Goal: Task Accomplishment & Management: Manage account settings

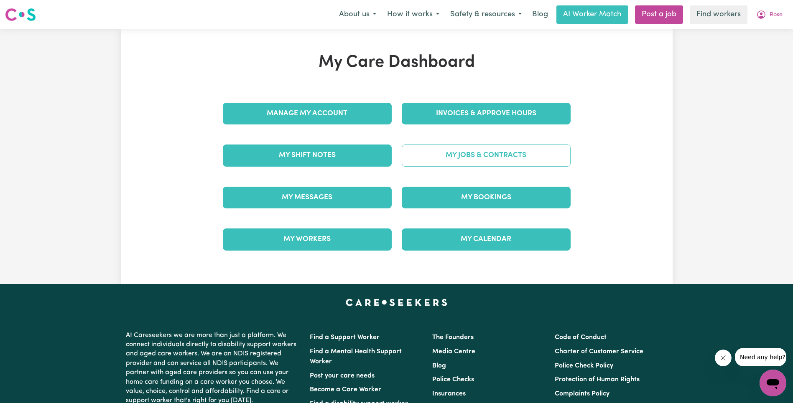
click at [486, 146] on link "My Jobs & Contracts" at bounding box center [486, 156] width 169 height 22
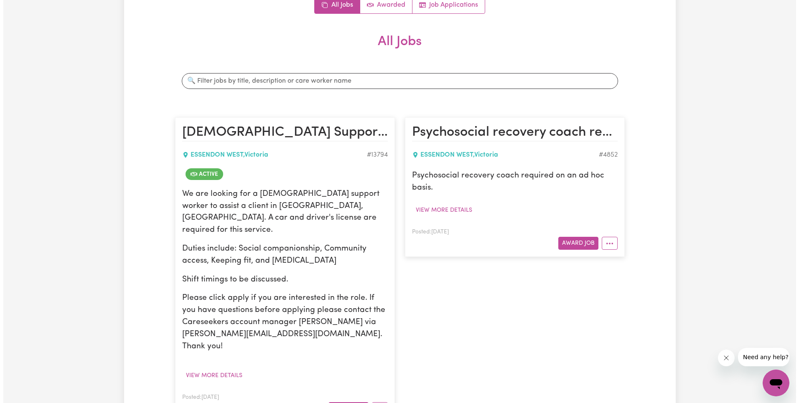
scroll to position [150, 0]
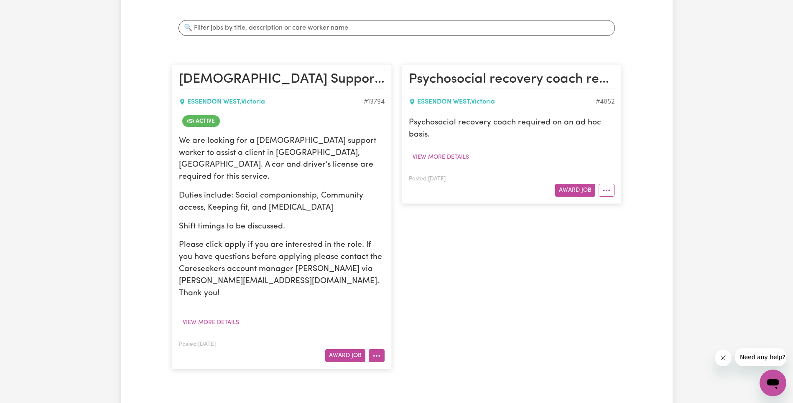
click at [375, 352] on icon "More options" at bounding box center [376, 356] width 8 height 8
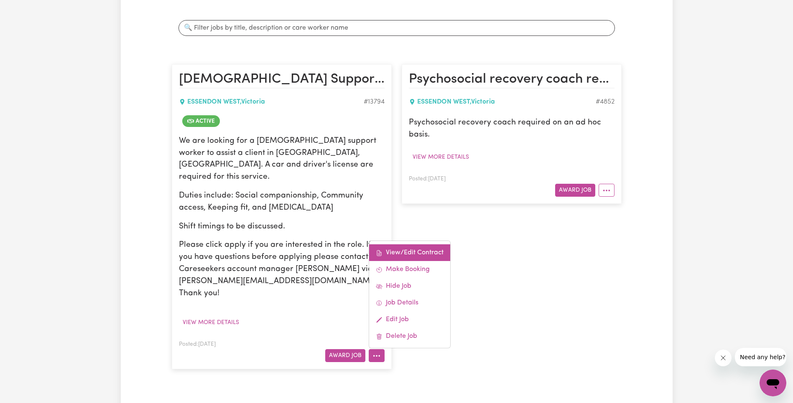
click at [421, 244] on link "View/Edit Contract" at bounding box center [409, 252] width 81 height 17
select select "WEEKDAY_DAYTIME"
select select "ASSISTANCE_SELF_CARE"
select select "ONE"
select select "PUBLIC_HOLIDAY"
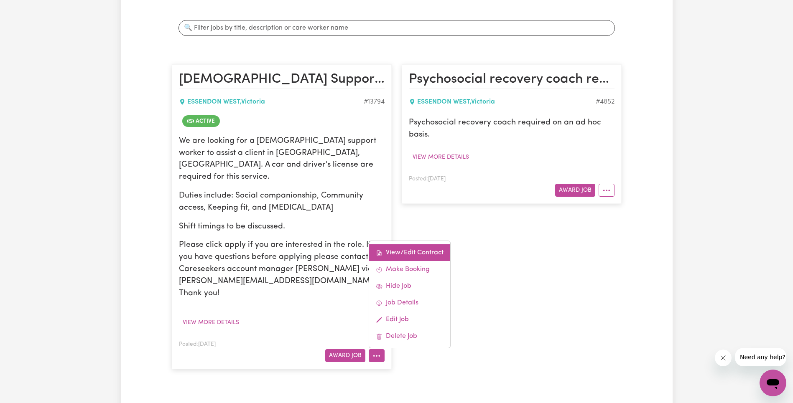
select select "ASSISTANCE_SELF_CARE"
select select "ONE"
select select "WEEKDAY_EVENING"
select select "ASSISTANCE_SELF_CARE"
select select "ONE"
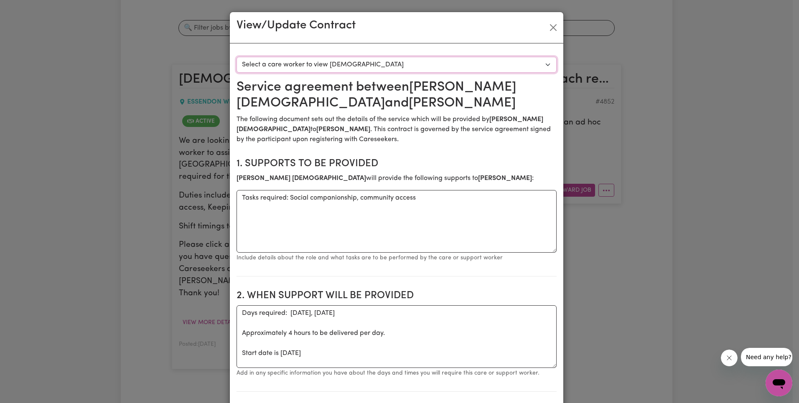
click at [379, 68] on select "Select a care worker to view [DEMOGRAPHIC_DATA] #10029 - [PERSON_NAME] (contrac…" at bounding box center [397, 65] width 320 height 16
click at [379, 65] on select "Select a care worker to view [DEMOGRAPHIC_DATA] #10029 - [PERSON_NAME] (contrac…" at bounding box center [397, 65] width 320 height 16
select select "9641"
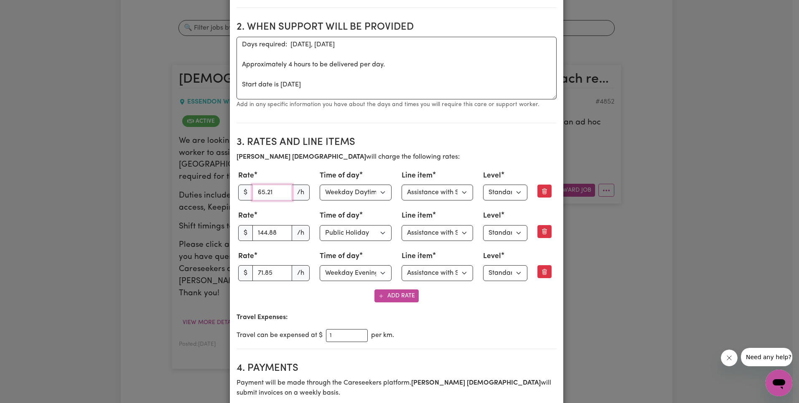
click at [265, 196] on input "65.21" at bounding box center [272, 193] width 40 height 16
paste input "3.27"
type input "63.27"
click at [435, 196] on select "Select line item Assistance with Self Care Activities Assistance with personal …" at bounding box center [438, 193] width 72 height 16
select select "OTHER"
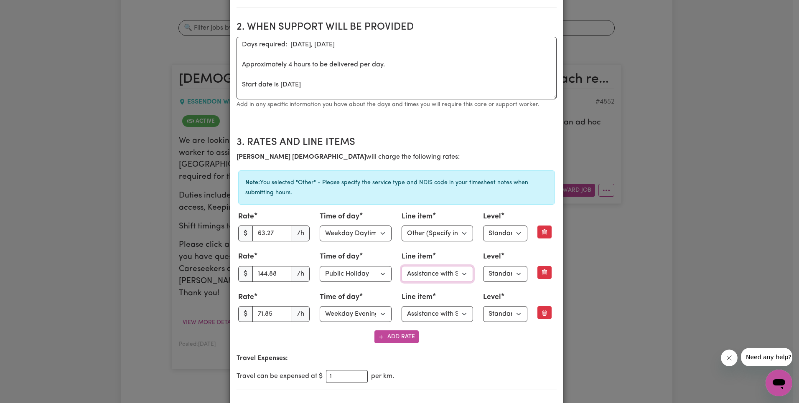
click at [423, 278] on select "Select line item Assistance with Self Care Activities Assistance with personal …" at bounding box center [438, 274] width 72 height 16
select select "OTHER"
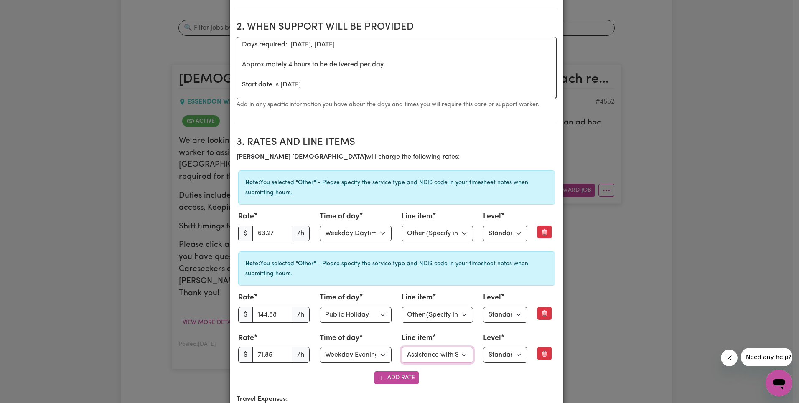
click at [435, 357] on select "Select line item Assistance with Self Care Activities Assistance with personal …" at bounding box center [438, 355] width 72 height 16
select select "OTHER"
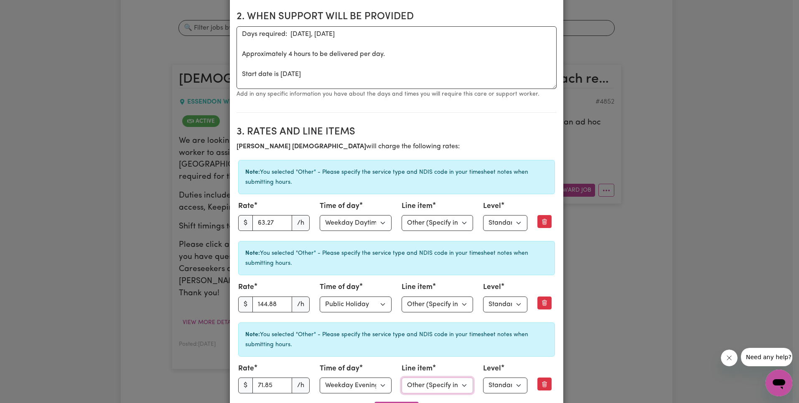
scroll to position [285, 0]
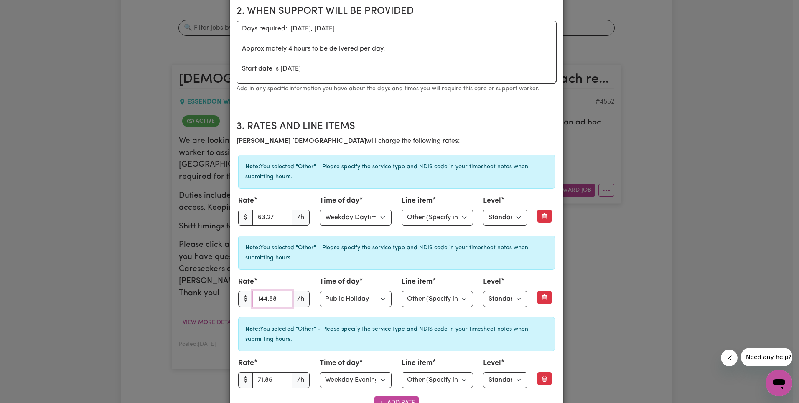
click at [270, 300] on input "144.88" at bounding box center [272, 299] width 40 height 16
paste input "0.57"
type input "140.57"
click at [317, 264] on div "Note: You selected "Other" - Please specify the service type and NDIS code in y…" at bounding box center [396, 253] width 317 height 34
click at [345, 264] on div "Note: You selected "Other" - Please specify the service type and NDIS code in y…" at bounding box center [396, 253] width 317 height 34
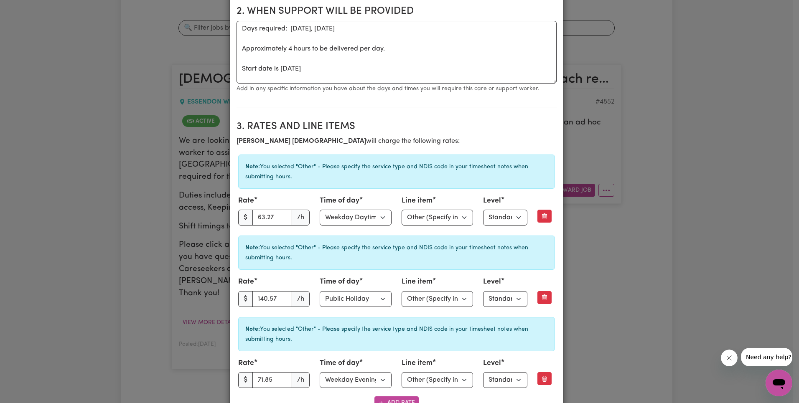
scroll to position [403, 0]
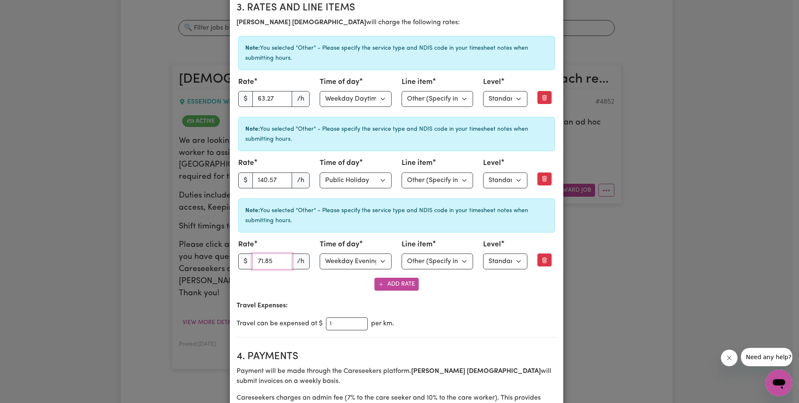
click at [261, 259] on input "71.85" at bounding box center [272, 262] width 40 height 16
paste input "69.74"
type input "69.74"
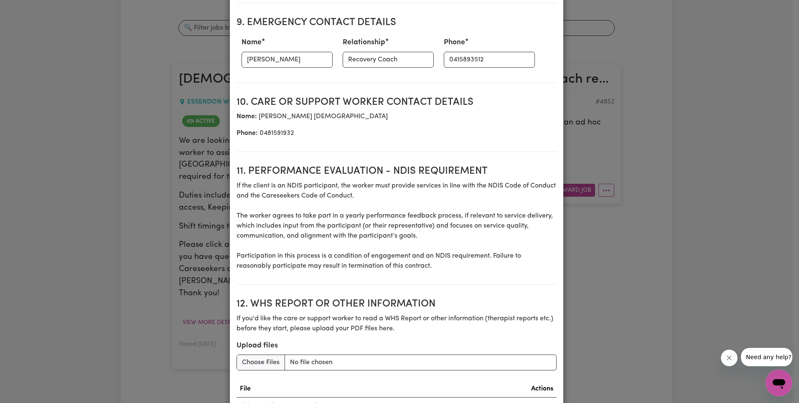
scroll to position [1280, 0]
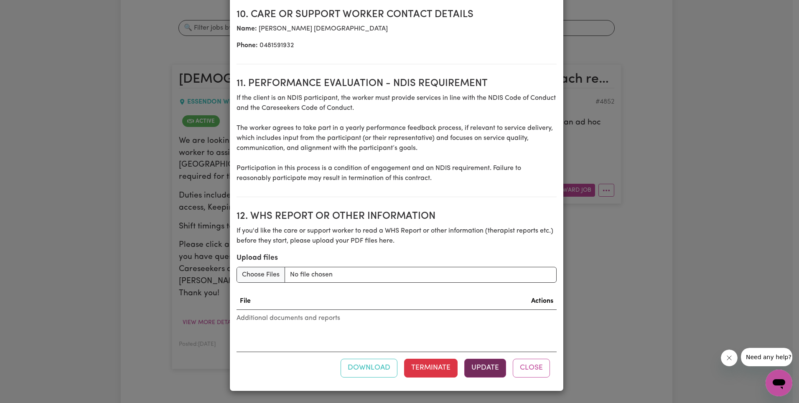
click at [486, 366] on button "Update" at bounding box center [485, 368] width 42 height 18
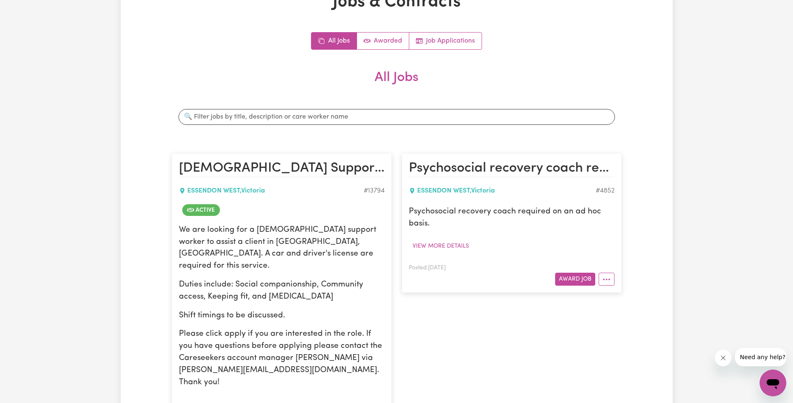
scroll to position [0, 0]
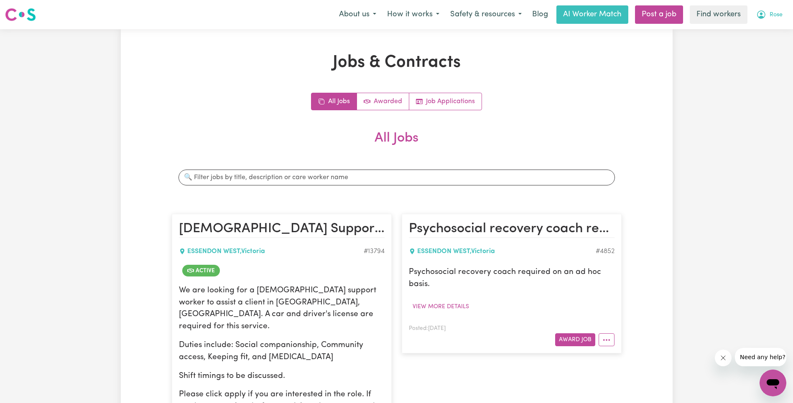
click at [777, 13] on span "Rose" at bounding box center [775, 14] width 13 height 9
click at [765, 44] on link "Logout" at bounding box center [754, 48] width 66 height 16
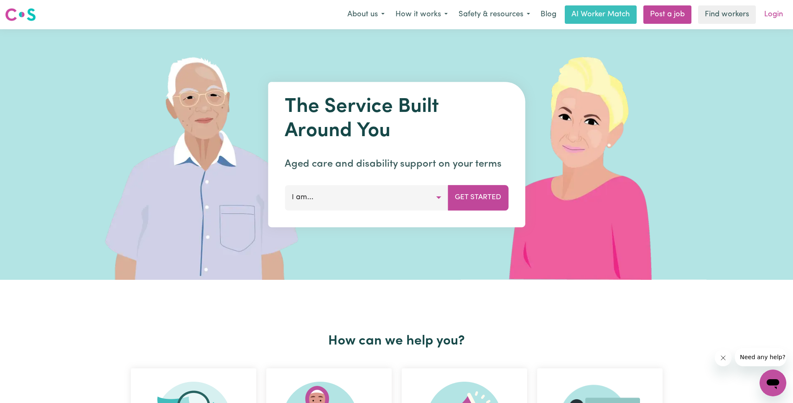
click at [774, 18] on link "Login" at bounding box center [773, 14] width 29 height 18
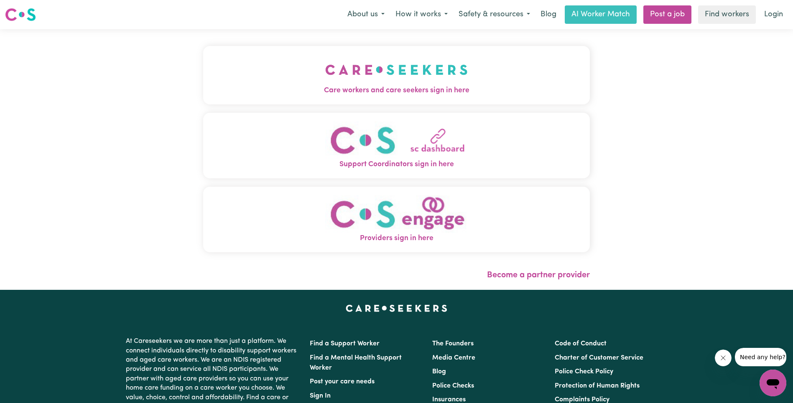
click at [246, 81] on button "Care workers and care seekers sign in here" at bounding box center [396, 75] width 387 height 59
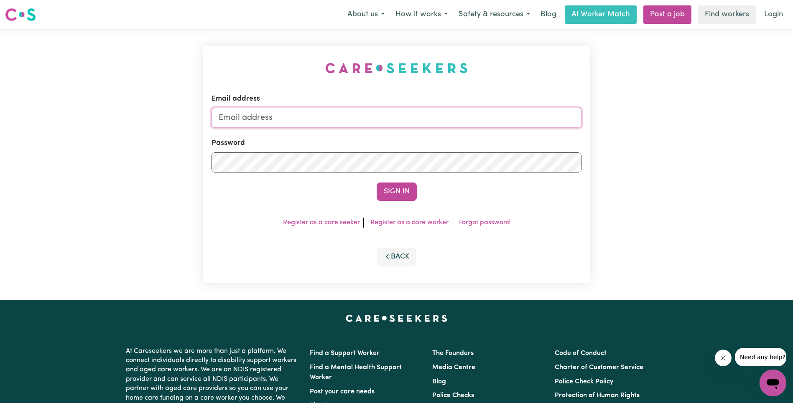
click at [393, 119] on input "Email address" at bounding box center [396, 118] width 370 height 20
type input "[EMAIL_ADDRESS][DOMAIN_NAME]"
click at [392, 192] on button "Sign In" at bounding box center [396, 192] width 40 height 18
